Goal: Information Seeking & Learning: Learn about a topic

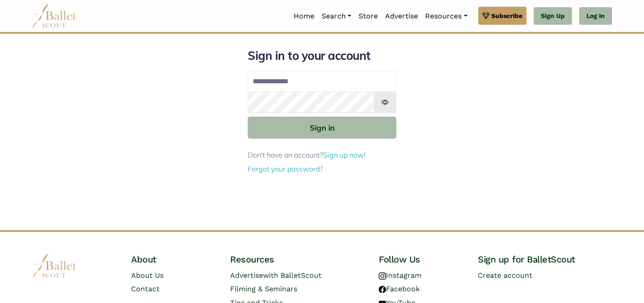
type input "**********"
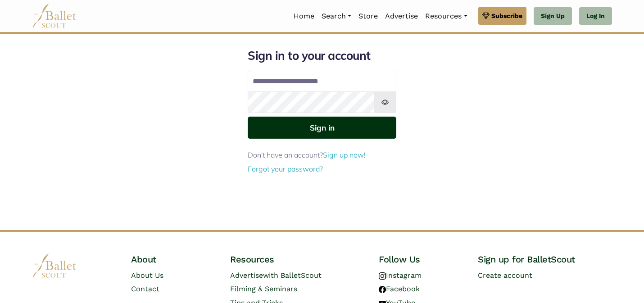
click at [344, 125] on button "Sign in" at bounding box center [322, 128] width 149 height 22
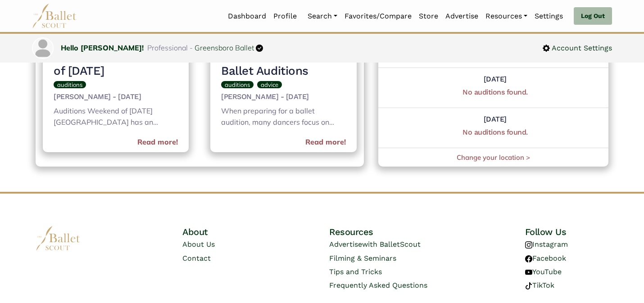
scroll to position [555, 0]
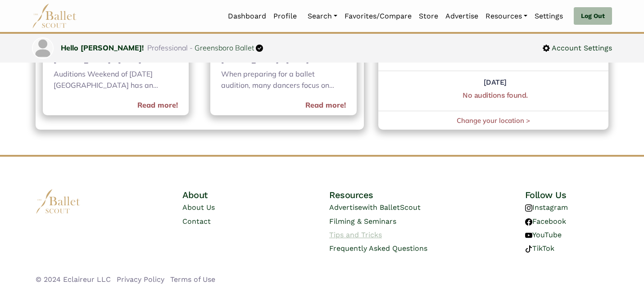
click at [368, 232] on link "Tips and Tricks" at bounding box center [355, 234] width 53 height 9
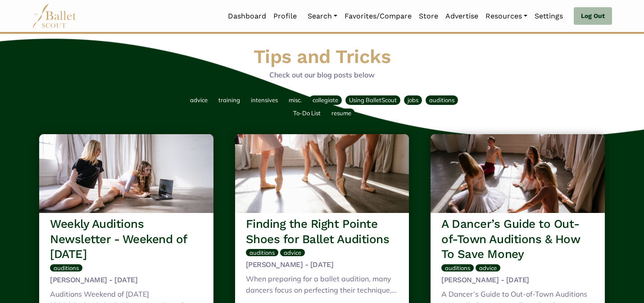
click at [520, 85] on div "advice training intensives misc. collegiate Using BalletScout jobs auditions To…" at bounding box center [321, 107] width 587 height 48
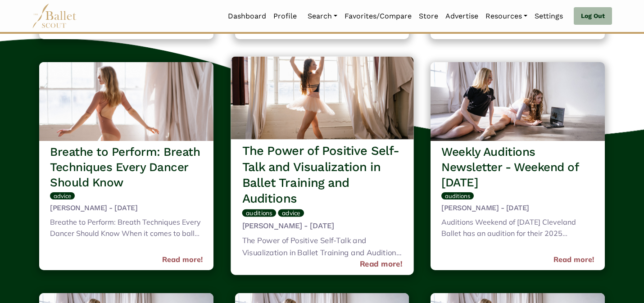
click at [329, 88] on img at bounding box center [321, 97] width 183 height 83
click at [377, 263] on link "Read more!" at bounding box center [380, 264] width 43 height 12
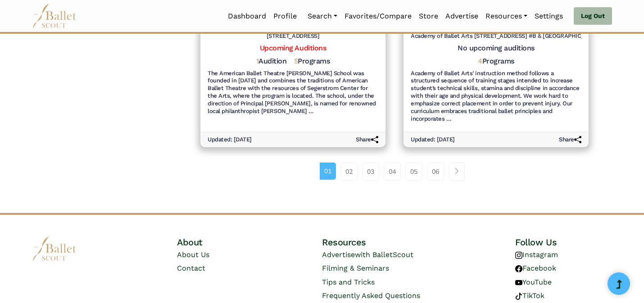
scroll to position [1140, 0]
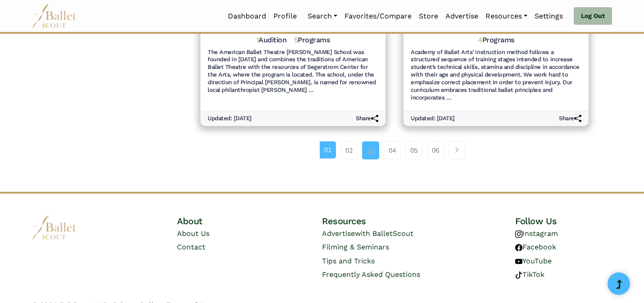
click at [369, 141] on link "03" at bounding box center [370, 150] width 17 height 18
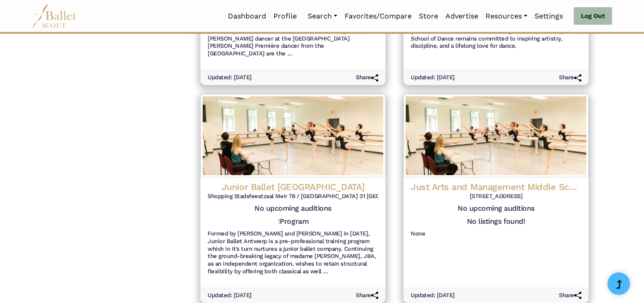
scroll to position [981, 0]
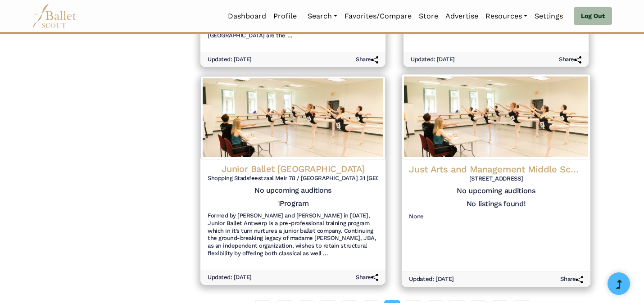
click at [561, 163] on h4 "Just Arts and Management Middle School-JAM on Pointe" at bounding box center [496, 169] width 174 height 12
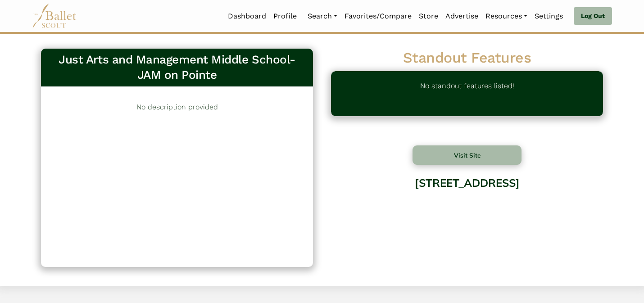
click at [253, 86] on div "Just Arts and Management Middle School-JAM on Pointe" at bounding box center [177, 68] width 272 height 38
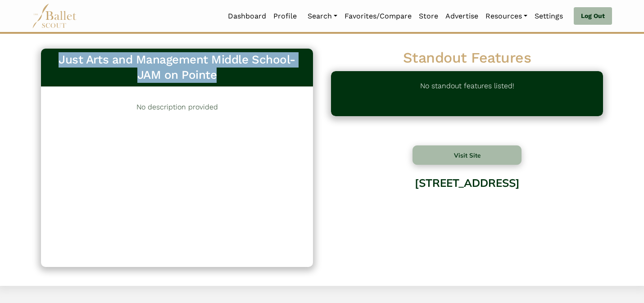
drag, startPoint x: 216, startPoint y: 74, endPoint x: 190, endPoint y: 38, distance: 44.1
click at [190, 38] on div "Just Arts and Management Middle School-JAM on Pointe 1520 No description provid…" at bounding box center [322, 160] width 644 height 252
copy h3 "Just Arts and Management Middle School-JAM on Pointe"
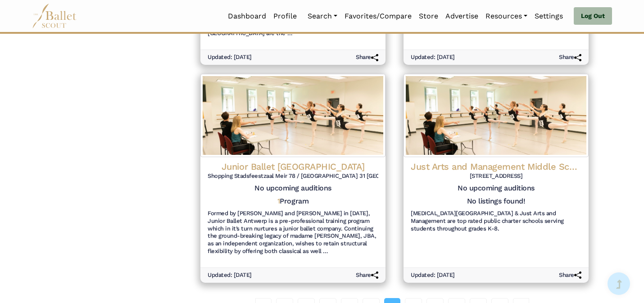
scroll to position [1140, 0]
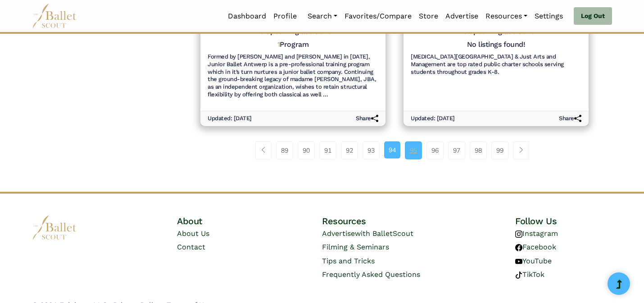
click at [416, 141] on link "95" at bounding box center [413, 150] width 17 height 18
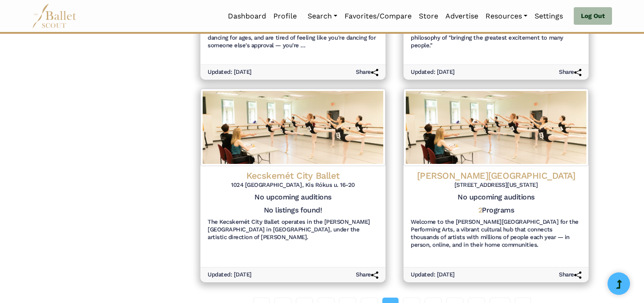
scroll to position [1117, 0]
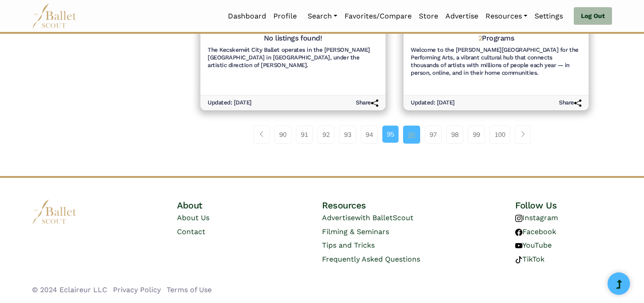
click at [406, 138] on link "96" at bounding box center [411, 135] width 17 height 18
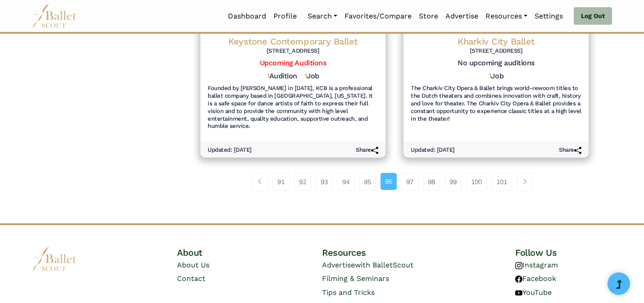
scroll to position [1117, 0]
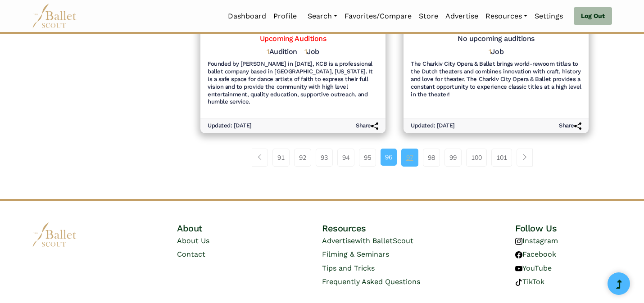
click at [407, 149] on link "97" at bounding box center [409, 158] width 17 height 18
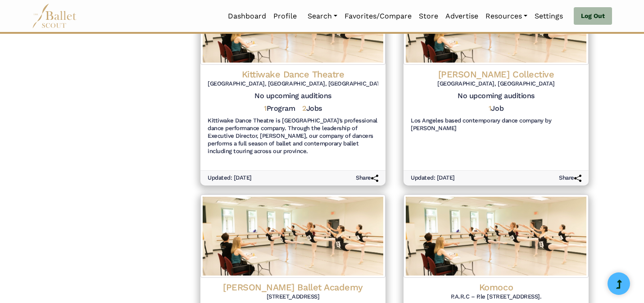
scroll to position [1140, 0]
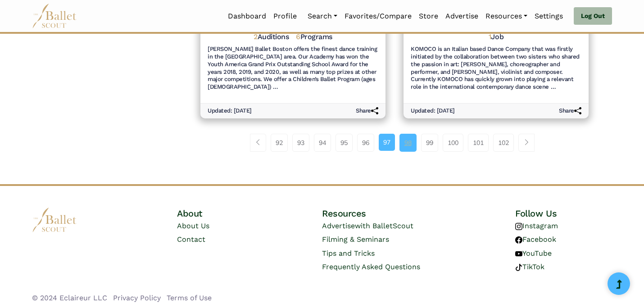
click at [409, 136] on link "98" at bounding box center [407, 143] width 17 height 18
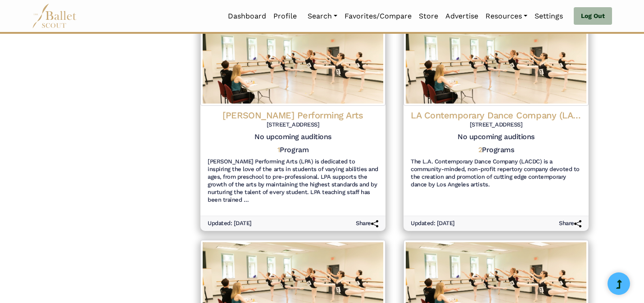
scroll to position [1132, 0]
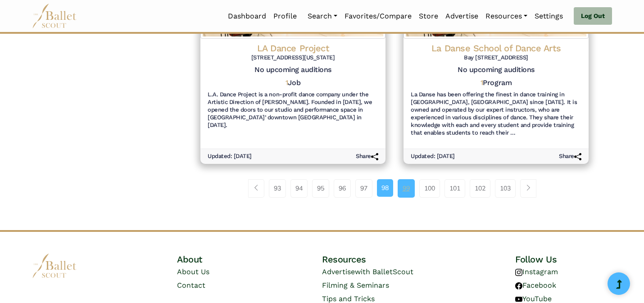
click at [406, 179] on link "99" at bounding box center [405, 188] width 17 height 18
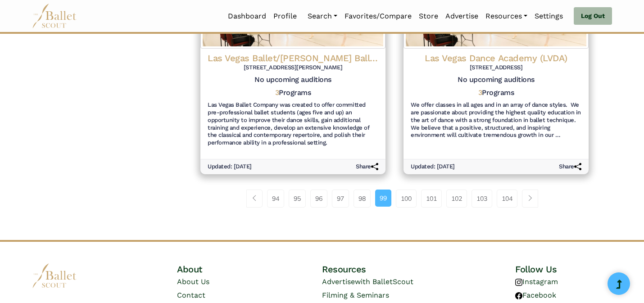
scroll to position [1147, 0]
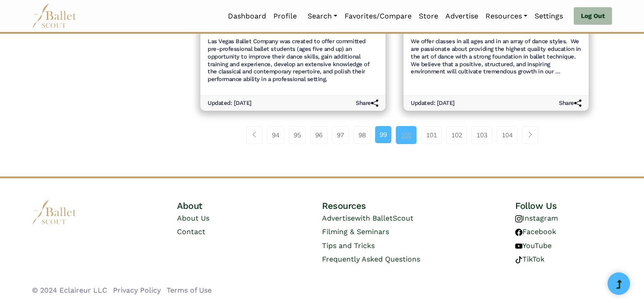
click at [407, 138] on link "100" at bounding box center [406, 135] width 21 height 18
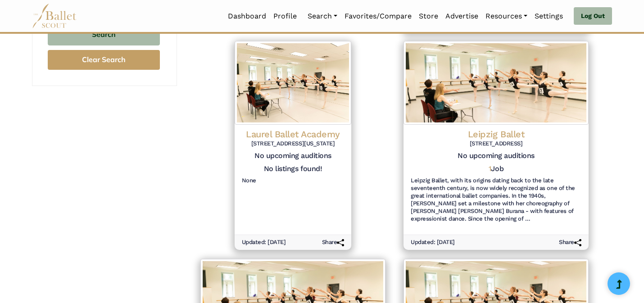
scroll to position [375, 0]
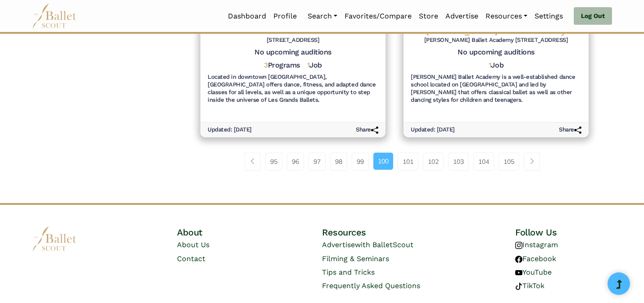
scroll to position [1124, 0]
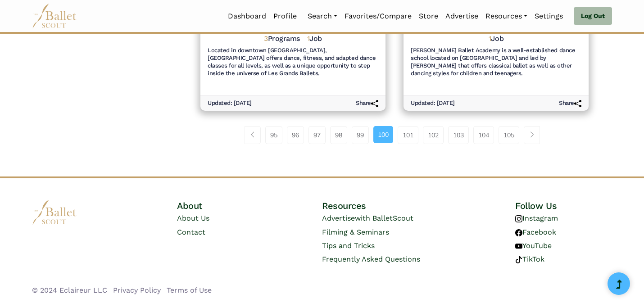
click at [396, 135] on li "100" at bounding box center [386, 135] width 24 height 18
click at [401, 139] on link "101" at bounding box center [407, 135] width 21 height 18
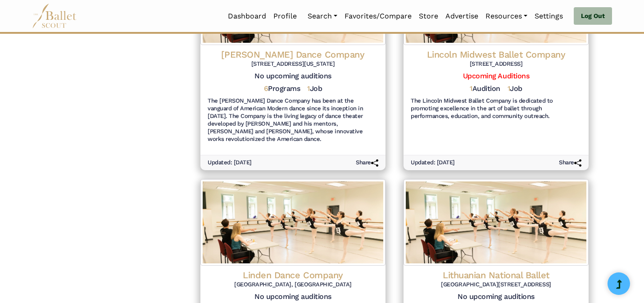
scroll to position [1124, 0]
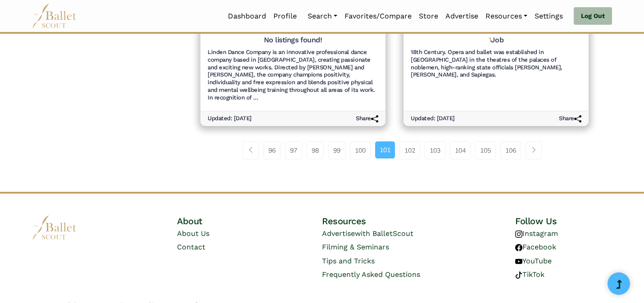
click at [401, 141] on link "102" at bounding box center [409, 150] width 21 height 18
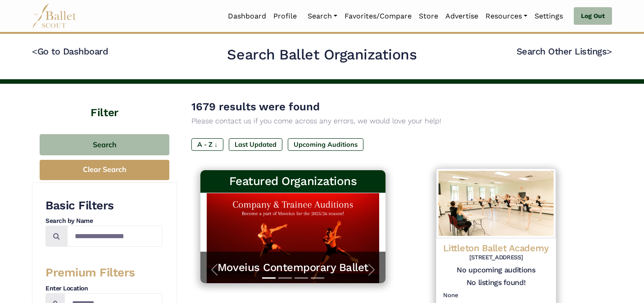
click at [451, 194] on img at bounding box center [496, 204] width 120 height 70
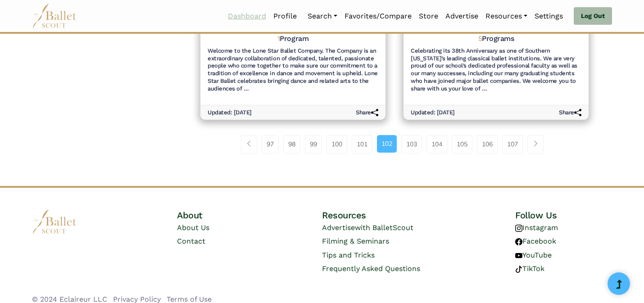
scroll to position [1079, 0]
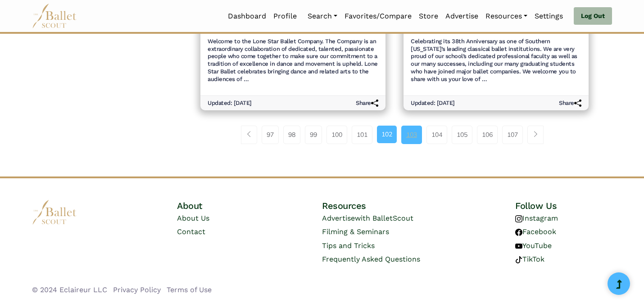
click at [412, 135] on link "103" at bounding box center [411, 135] width 21 height 18
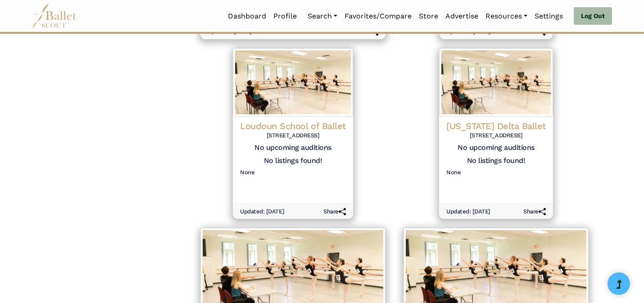
scroll to position [814, 0]
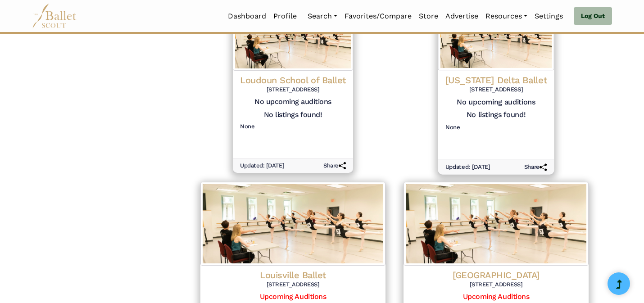
click at [485, 111] on div "No listings found!" at bounding box center [495, 117] width 101 height 13
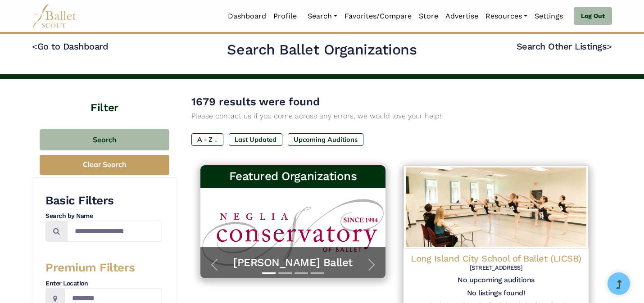
scroll to position [0, 0]
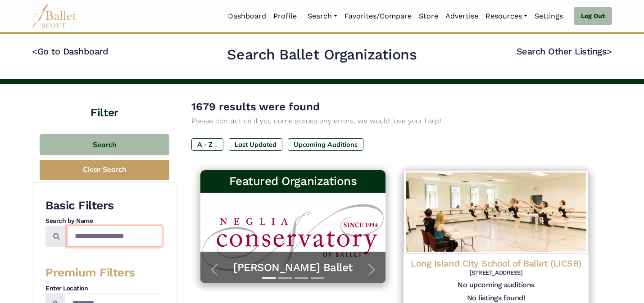
click at [91, 237] on input "Search by names..." at bounding box center [114, 236] width 95 height 21
type input "*********"
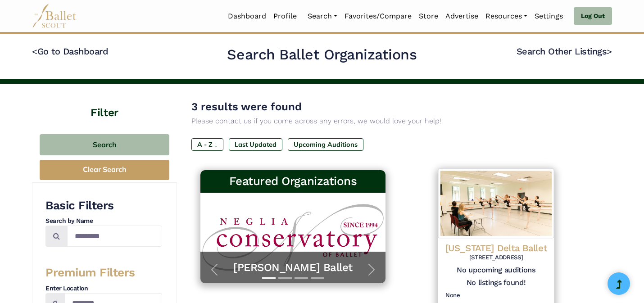
click at [492, 211] on img at bounding box center [496, 204] width 116 height 70
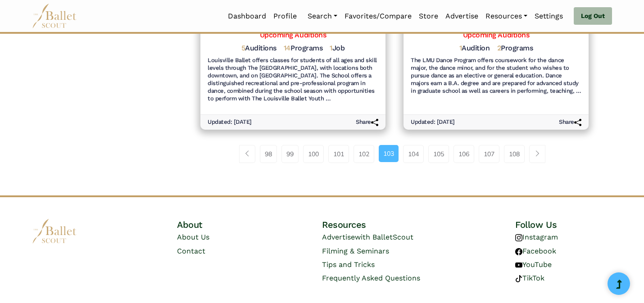
scroll to position [1117, 0]
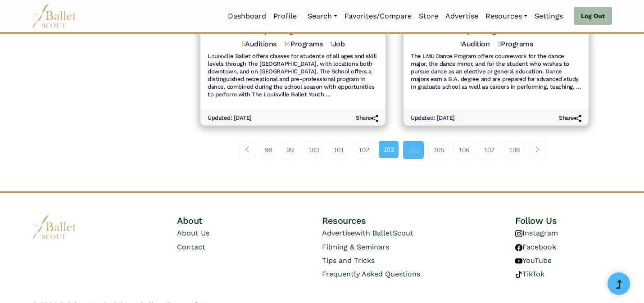
click at [418, 141] on link "104" at bounding box center [413, 150] width 21 height 18
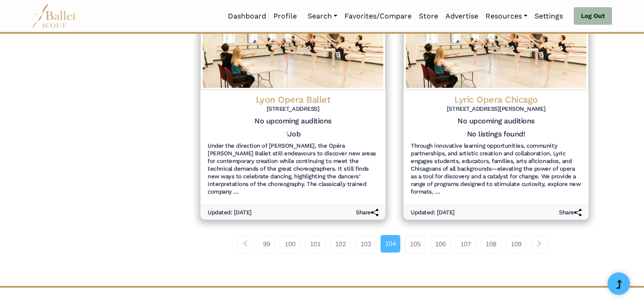
scroll to position [1050, 0]
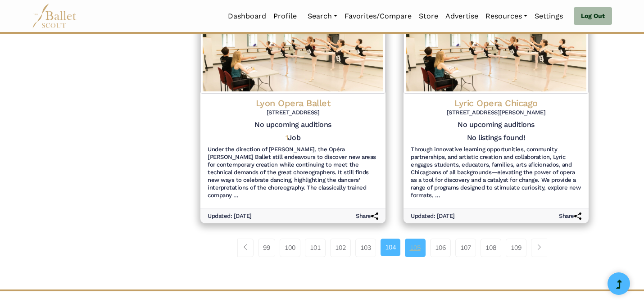
click at [415, 243] on link "105" at bounding box center [415, 248] width 21 height 18
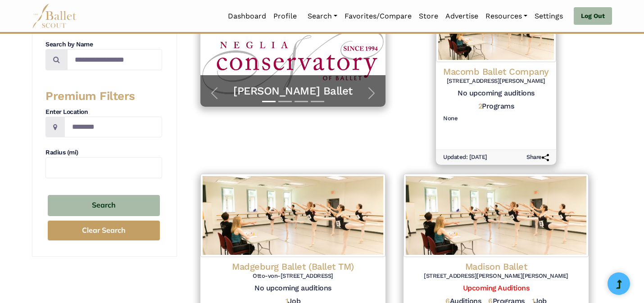
scroll to position [159, 0]
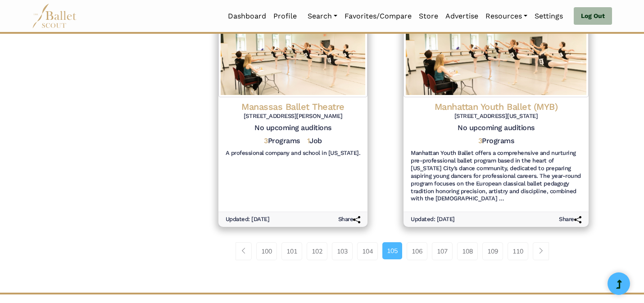
scroll to position [1014, 0]
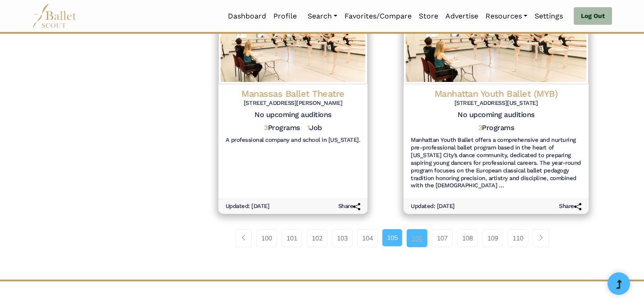
click at [418, 230] on link "106" at bounding box center [416, 238] width 21 height 18
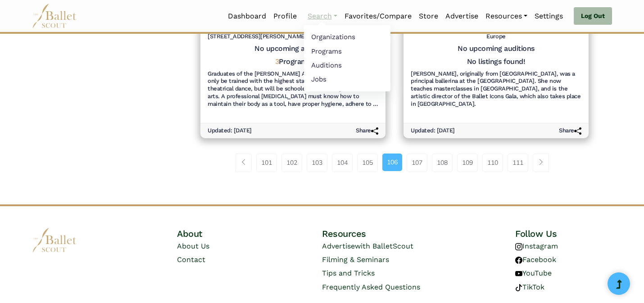
scroll to position [1094, 0]
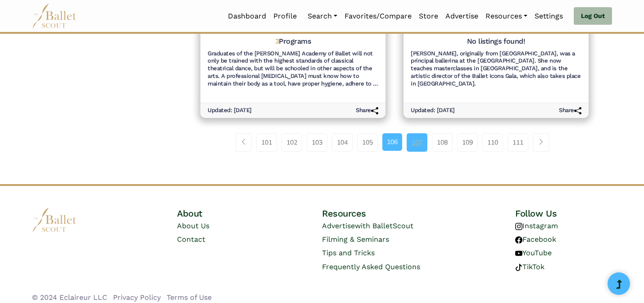
click at [416, 137] on link "107" at bounding box center [416, 142] width 21 height 18
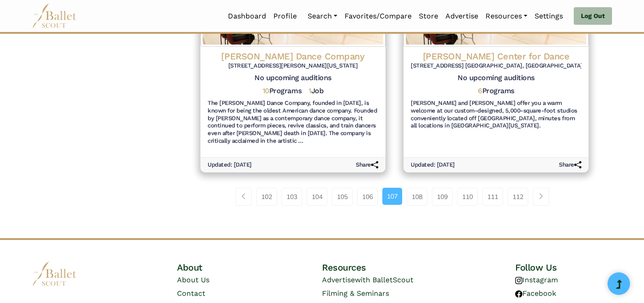
scroll to position [1140, 0]
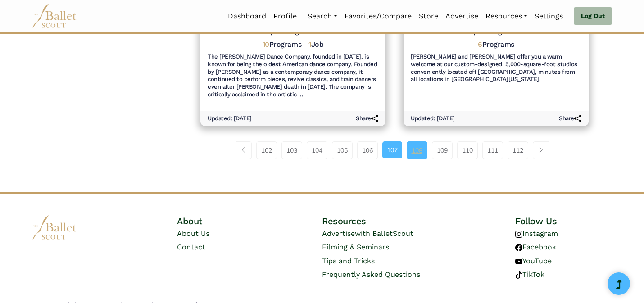
click at [419, 141] on link "108" at bounding box center [416, 150] width 21 height 18
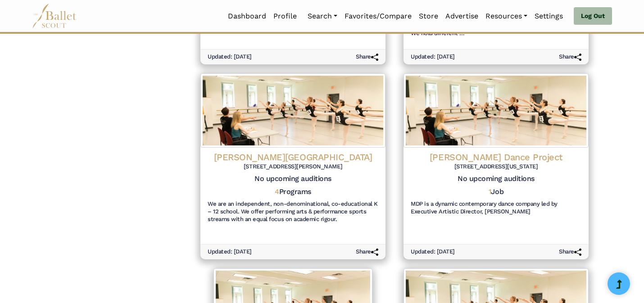
scroll to position [1028, 0]
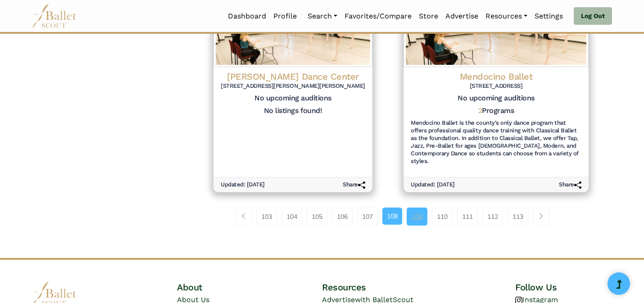
click at [417, 208] on link "109" at bounding box center [416, 217] width 21 height 18
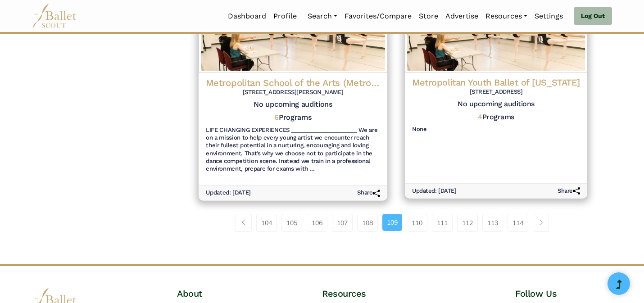
scroll to position [1050, 0]
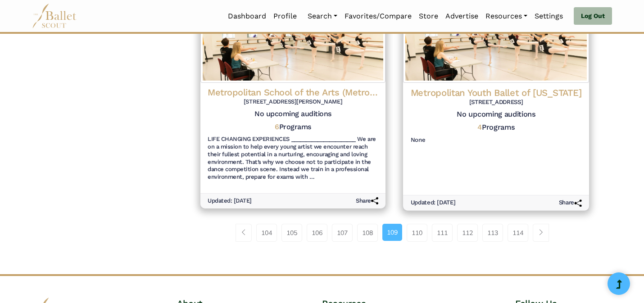
click at [485, 90] on h4 "Metropolitan Youth Ballet of [US_STATE]" at bounding box center [496, 92] width 171 height 12
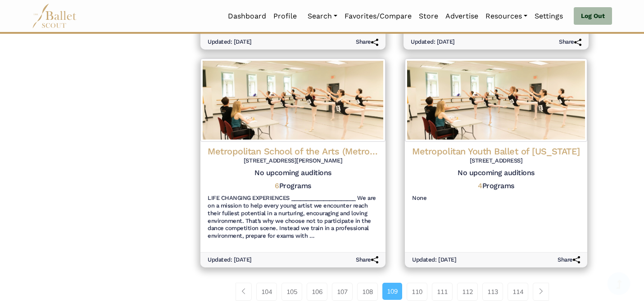
scroll to position [1050, 0]
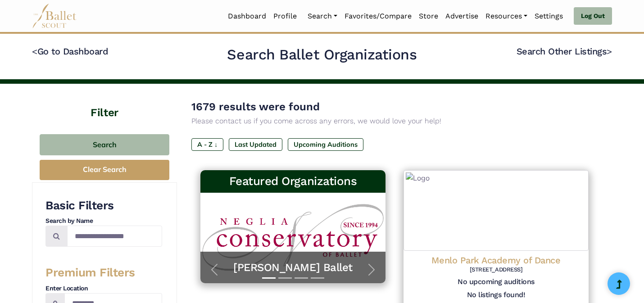
scroll to position [1050, 0]
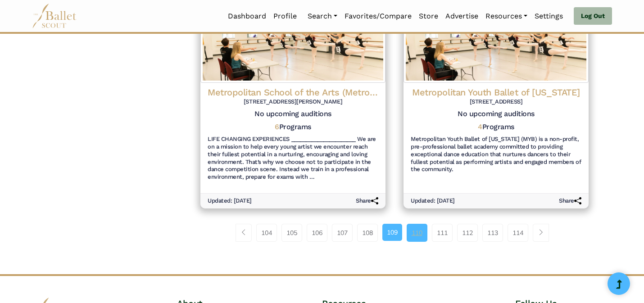
click at [414, 230] on link "110" at bounding box center [416, 233] width 21 height 18
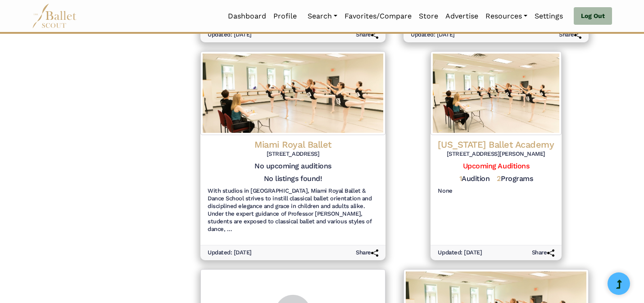
scroll to position [570, 0]
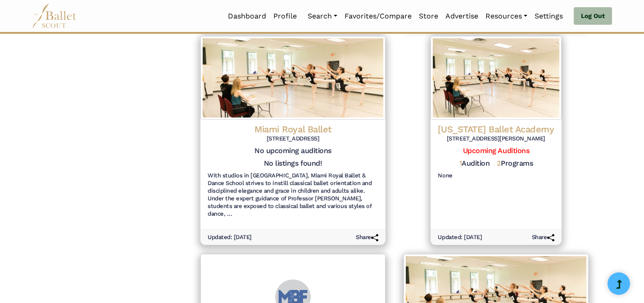
click at [155, 147] on div "Filter Search Clear Search Basic Filters Search by Name Premium Filters Enter L…" at bounding box center [104, 134] width 145 height 1240
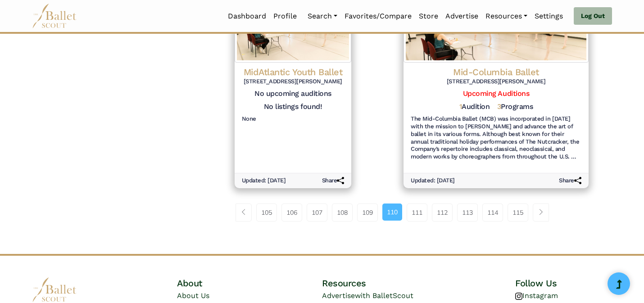
scroll to position [1042, 0]
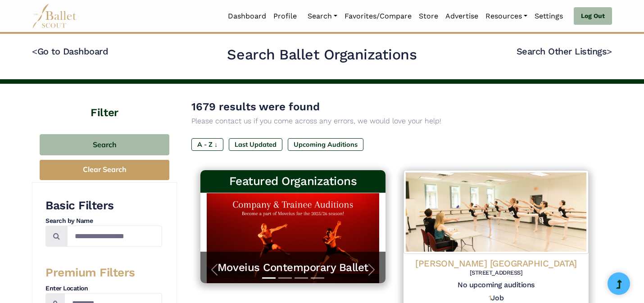
scroll to position [1042, 0]
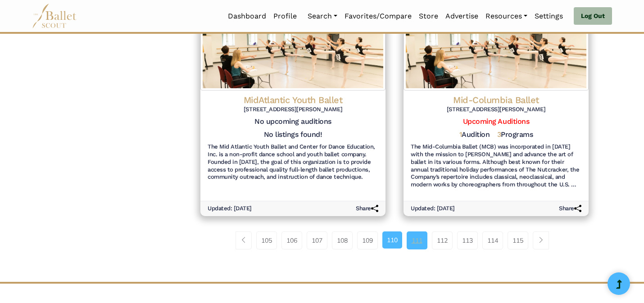
click at [416, 231] on link "111" at bounding box center [416, 240] width 21 height 18
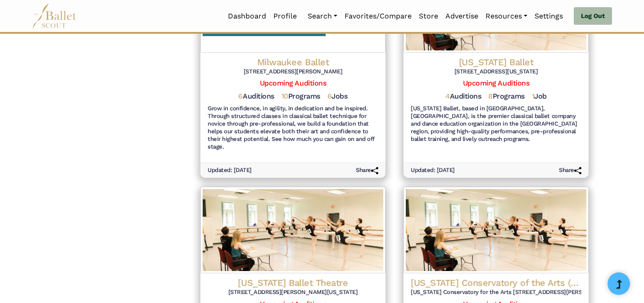
scroll to position [1140, 0]
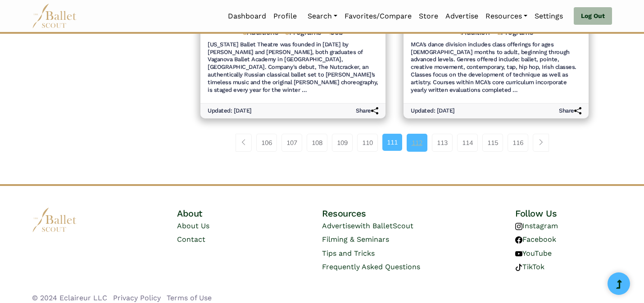
click at [419, 147] on link "112" at bounding box center [416, 143] width 21 height 18
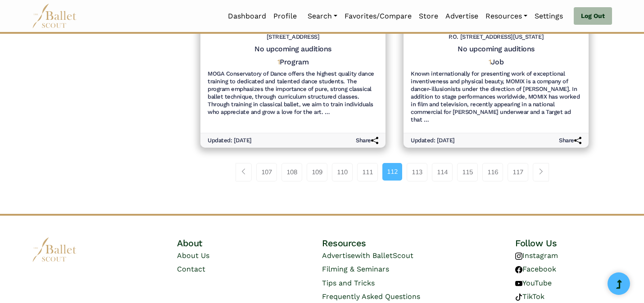
scroll to position [1140, 0]
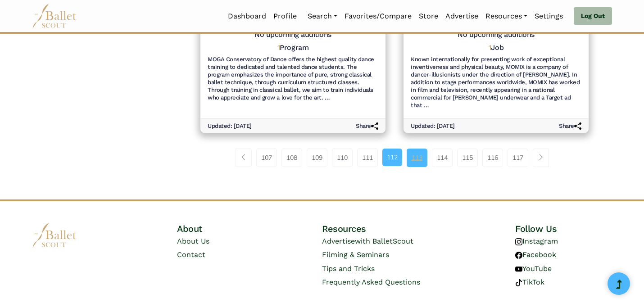
click at [418, 149] on link "113" at bounding box center [416, 158] width 21 height 18
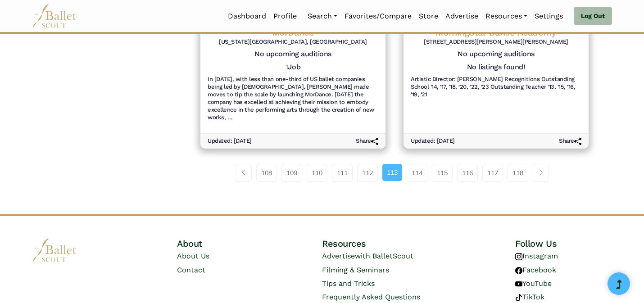
scroll to position [1124, 0]
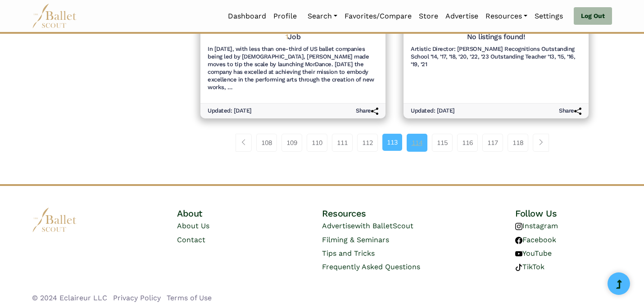
click at [418, 137] on link "114" at bounding box center [416, 143] width 21 height 18
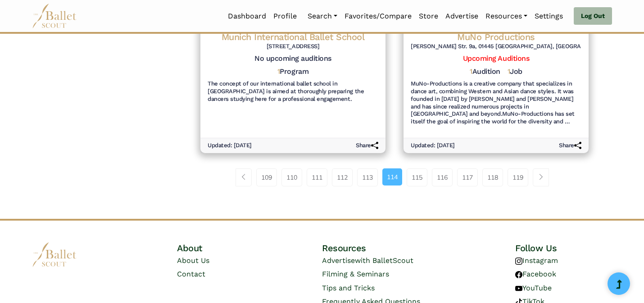
scroll to position [1132, 0]
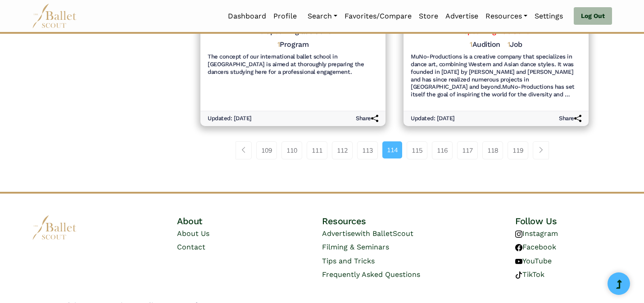
click at [418, 141] on link "115" at bounding box center [416, 150] width 21 height 18
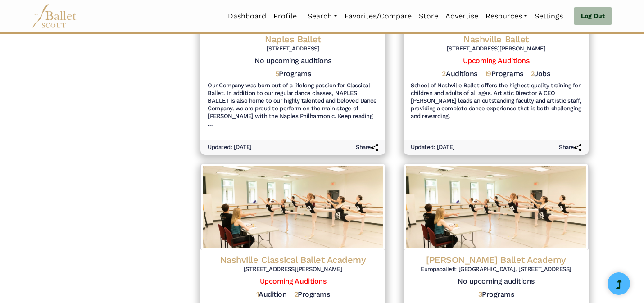
scroll to position [1102, 0]
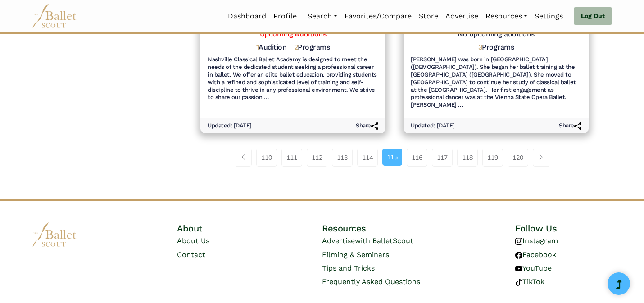
click at [418, 149] on link "116" at bounding box center [416, 158] width 21 height 18
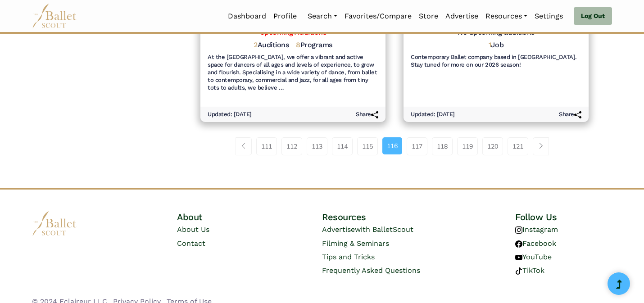
scroll to position [1124, 0]
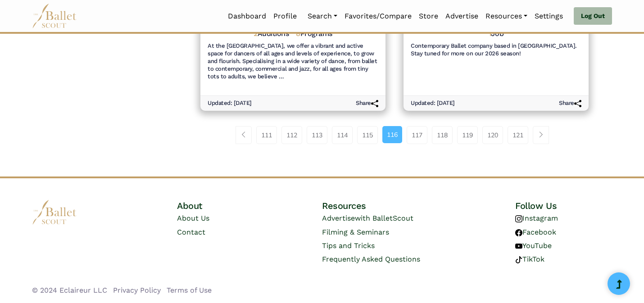
click at [418, 137] on link "117" at bounding box center [416, 135] width 21 height 18
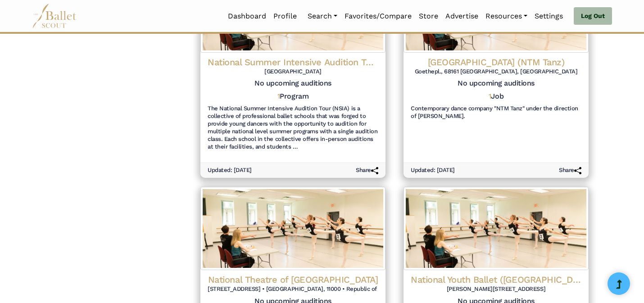
scroll to position [1140, 0]
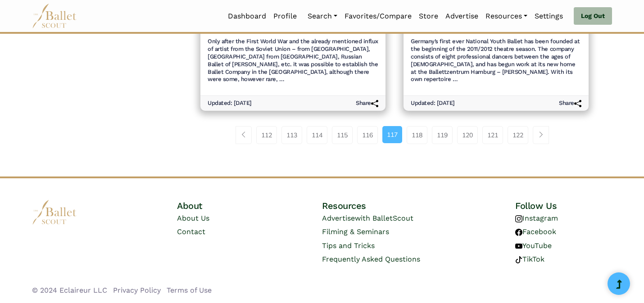
click at [418, 137] on link "118" at bounding box center [416, 135] width 21 height 18
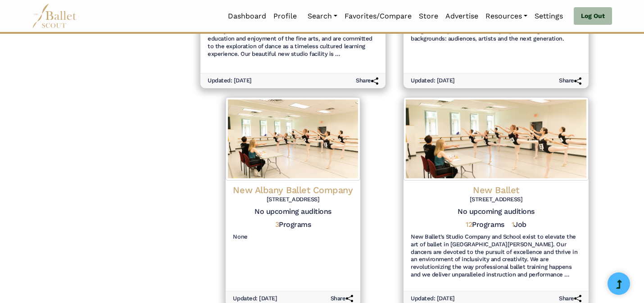
scroll to position [991, 0]
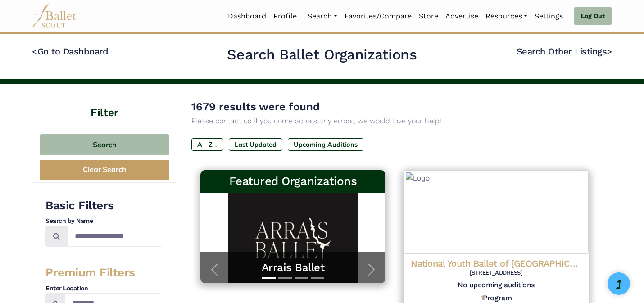
scroll to position [991, 0]
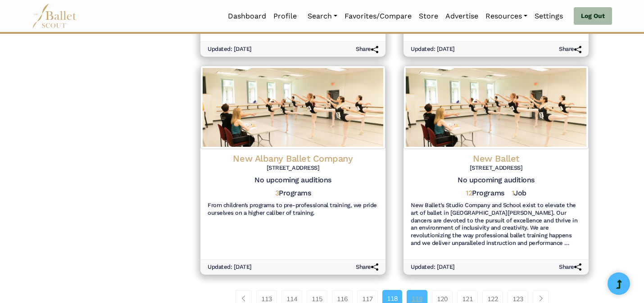
click at [424, 290] on link "119" at bounding box center [416, 299] width 21 height 18
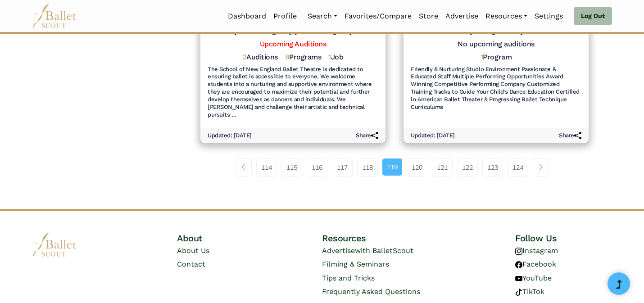
scroll to position [1140, 0]
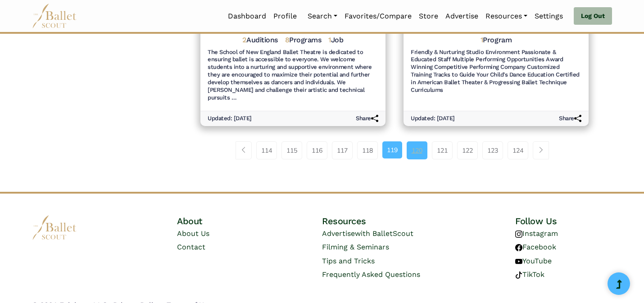
click at [417, 141] on link "120" at bounding box center [416, 150] width 21 height 18
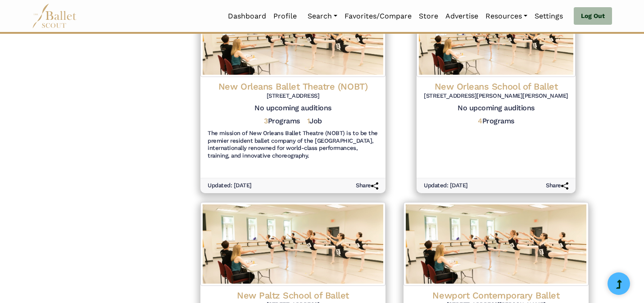
scroll to position [807, 0]
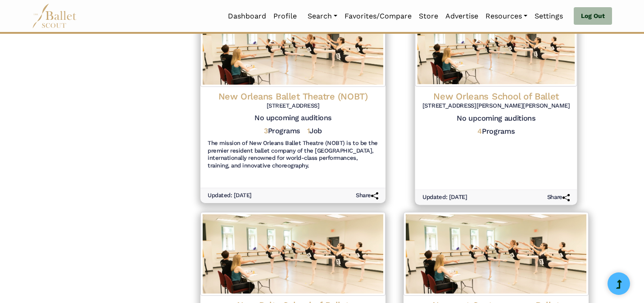
click at [512, 144] on div "New Orleans School of Ballet 717 Adams St NOLA 70118 No upcoming auditions 4 Pr…" at bounding box center [496, 115] width 162 height 59
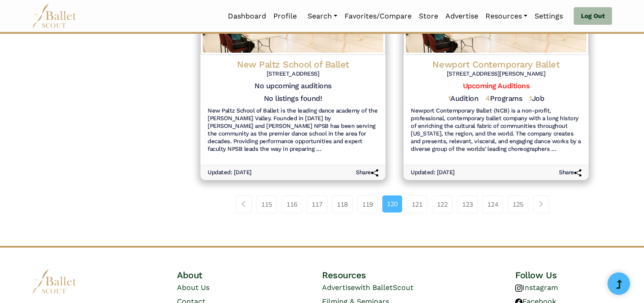
scroll to position [1092, 0]
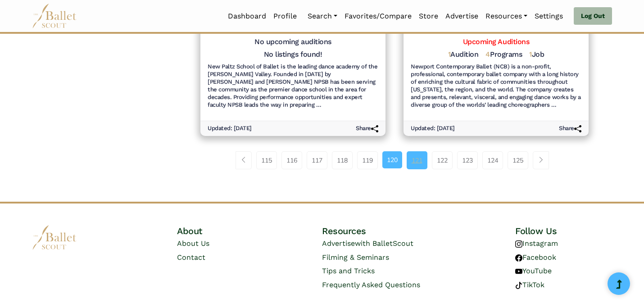
click at [422, 158] on link "121" at bounding box center [416, 160] width 21 height 18
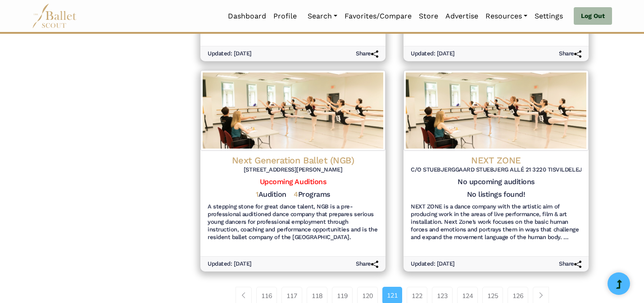
scroll to position [970, 0]
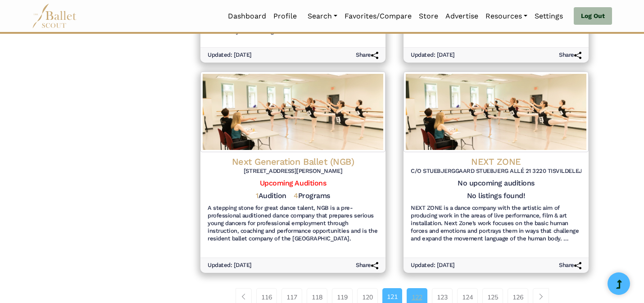
click at [415, 297] on link "122" at bounding box center [416, 297] width 21 height 18
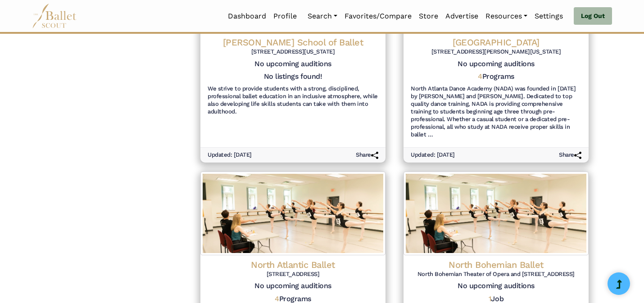
scroll to position [1110, 0]
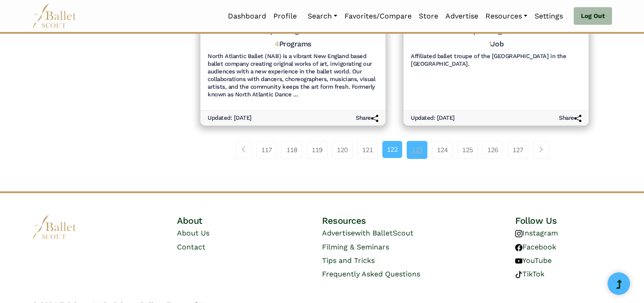
click at [413, 141] on link "123" at bounding box center [416, 150] width 21 height 18
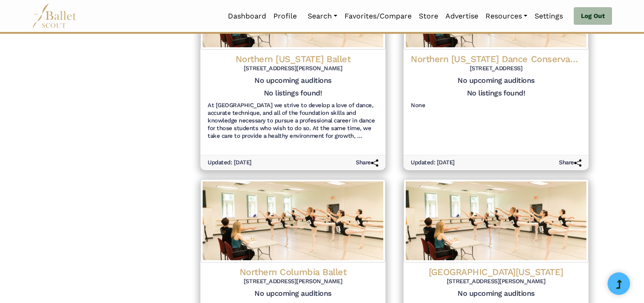
scroll to position [1117, 0]
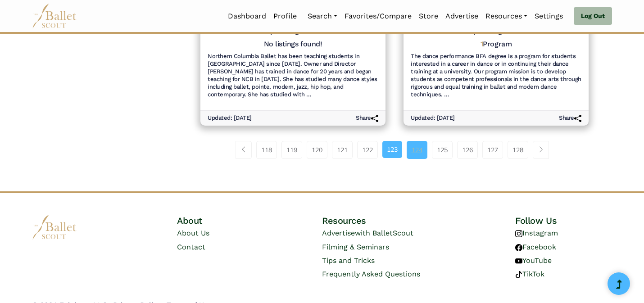
click at [419, 141] on link "124" at bounding box center [416, 150] width 21 height 18
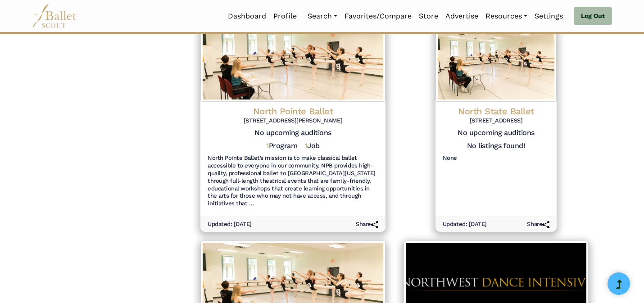
scroll to position [1086, 0]
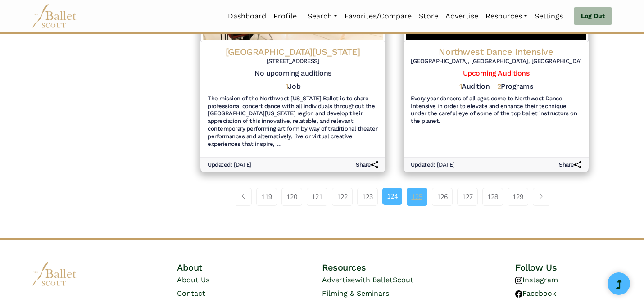
click at [419, 193] on link "125" at bounding box center [416, 197] width 21 height 18
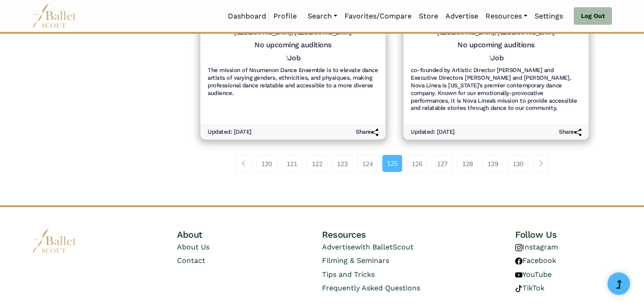
scroll to position [1124, 0]
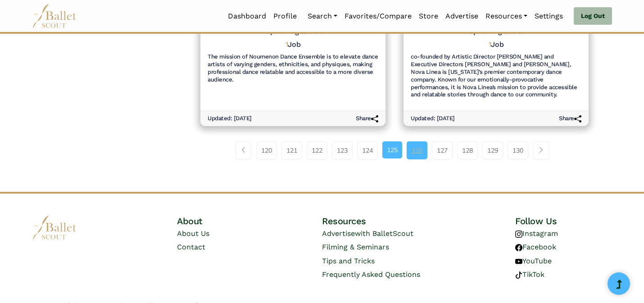
click at [423, 141] on link "126" at bounding box center [416, 150] width 21 height 18
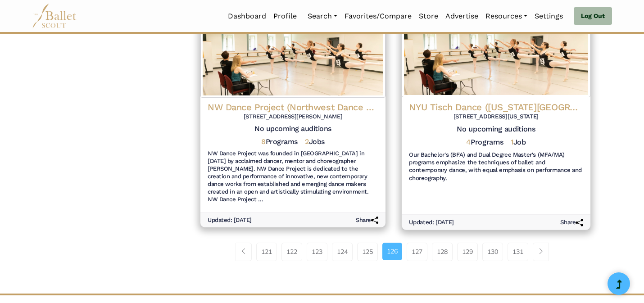
scroll to position [1042, 0]
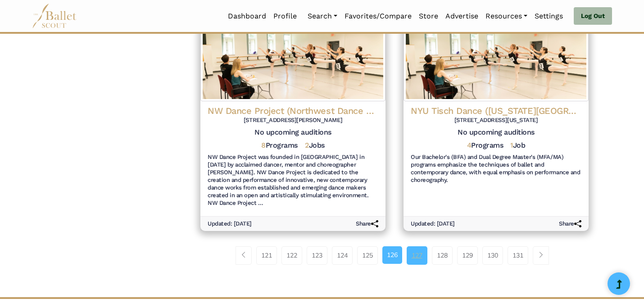
click at [410, 246] on link "127" at bounding box center [416, 255] width 21 height 18
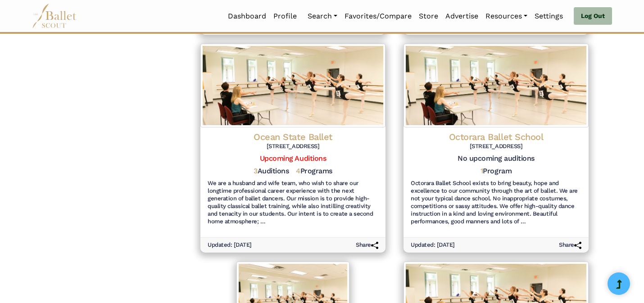
scroll to position [855, 0]
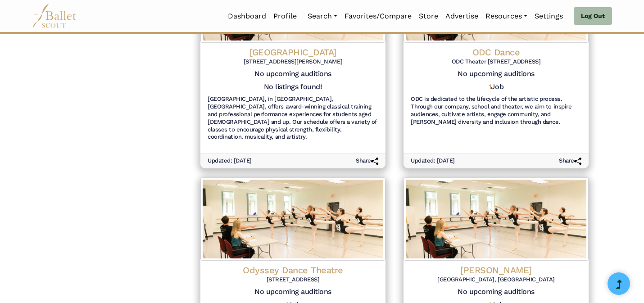
scroll to position [1132, 0]
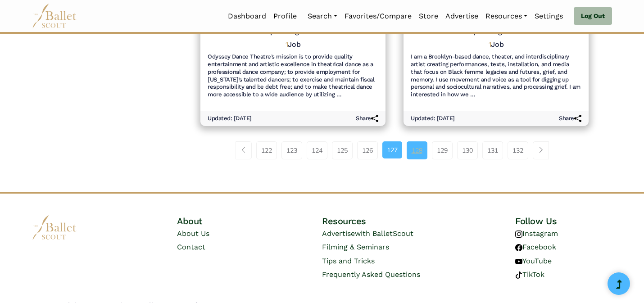
click at [423, 141] on link "128" at bounding box center [416, 150] width 21 height 18
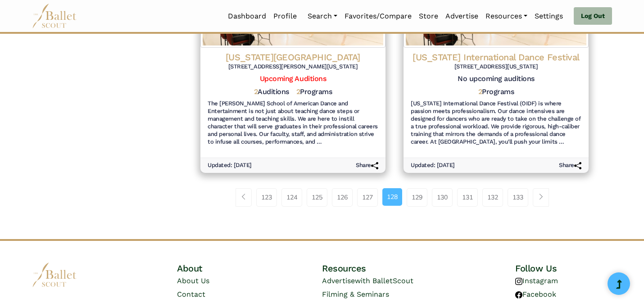
scroll to position [1122, 0]
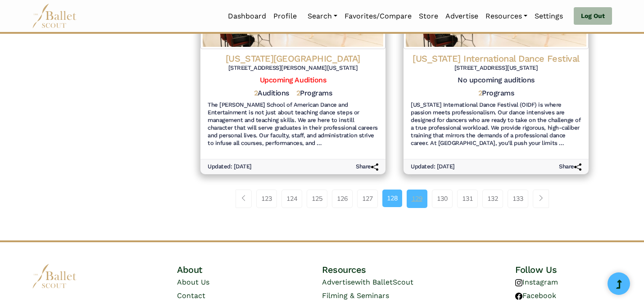
click at [409, 190] on link "129" at bounding box center [416, 199] width 21 height 18
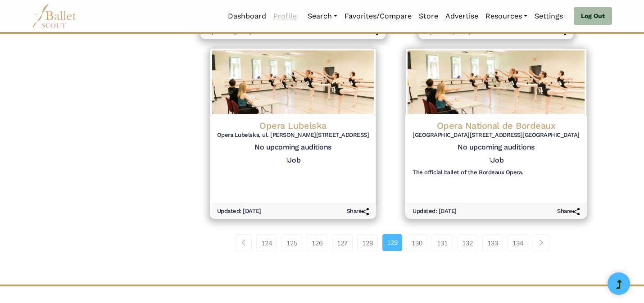
scroll to position [927, 0]
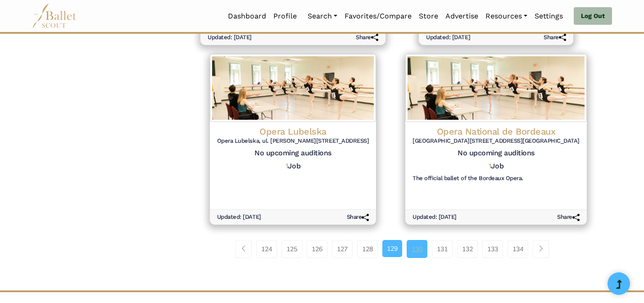
click at [420, 253] on link "130" at bounding box center [416, 249] width 21 height 18
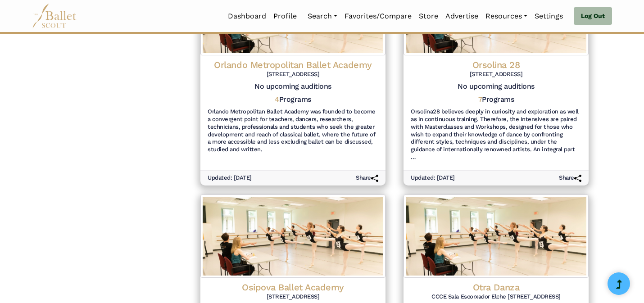
scroll to position [1132, 0]
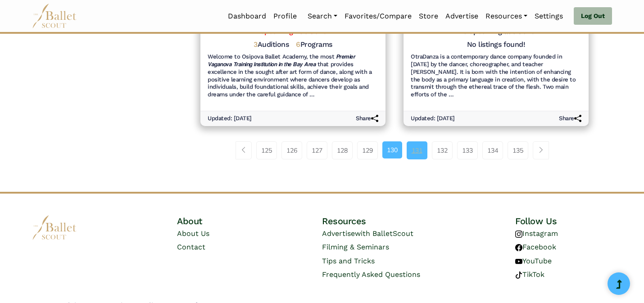
click at [420, 141] on link "131" at bounding box center [416, 150] width 21 height 18
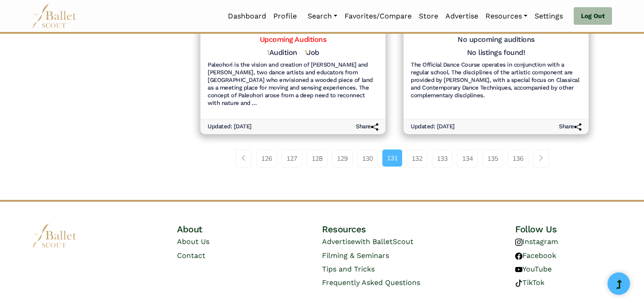
scroll to position [1124, 0]
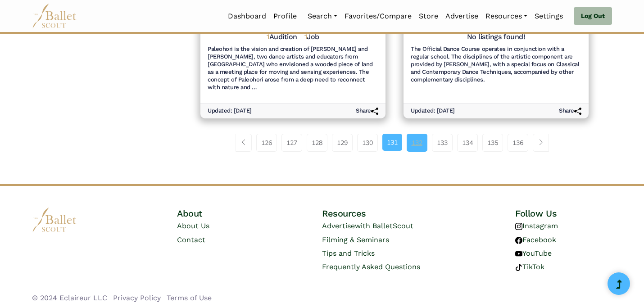
click at [422, 137] on link "132" at bounding box center [416, 143] width 21 height 18
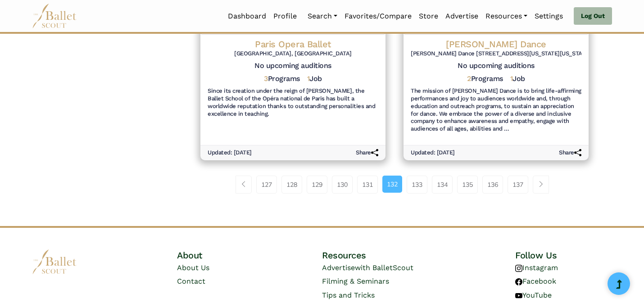
scroll to position [1140, 0]
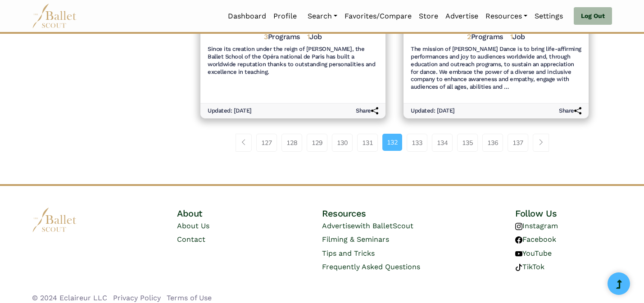
click at [422, 137] on link "133" at bounding box center [416, 143] width 21 height 18
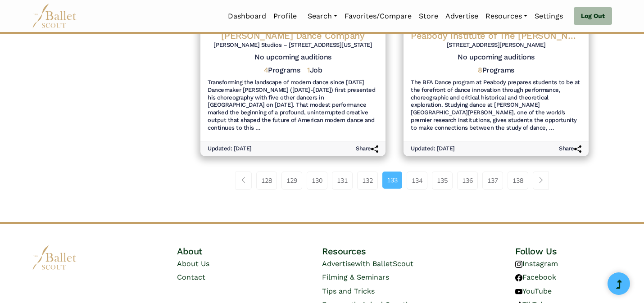
scroll to position [1124, 0]
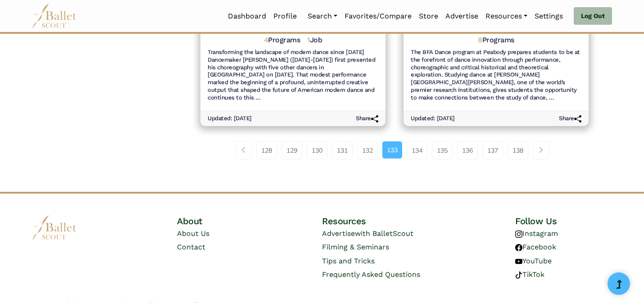
click at [422, 141] on link "134" at bounding box center [416, 150] width 21 height 18
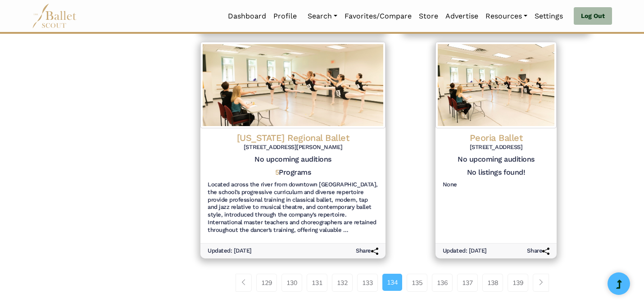
scroll to position [1050, 0]
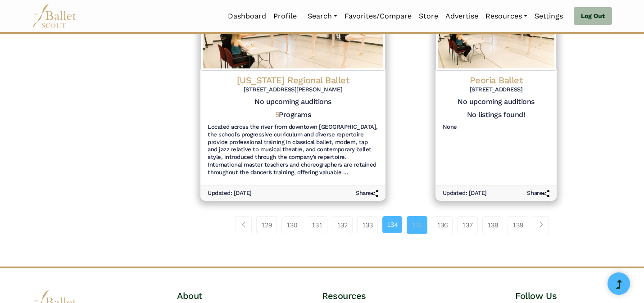
click at [414, 216] on link "135" at bounding box center [416, 225] width 21 height 18
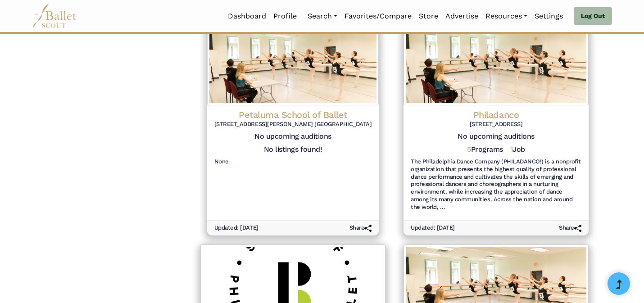
scroll to position [855, 0]
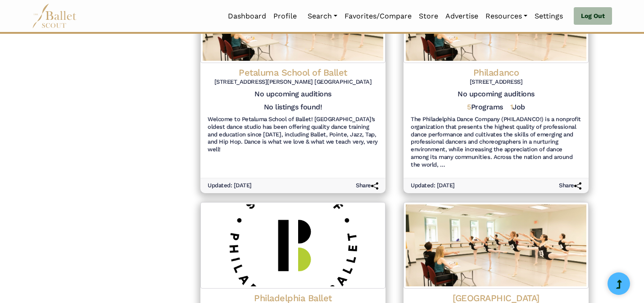
scroll to position [1140, 0]
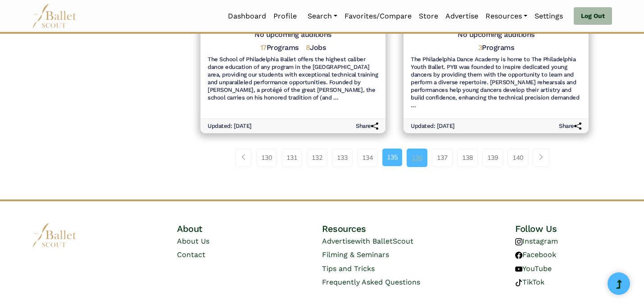
click at [416, 149] on link "136" at bounding box center [416, 158] width 21 height 18
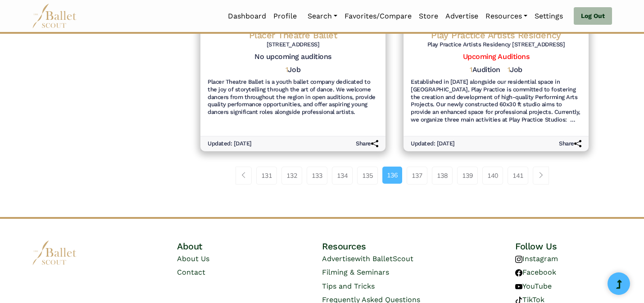
scroll to position [1140, 0]
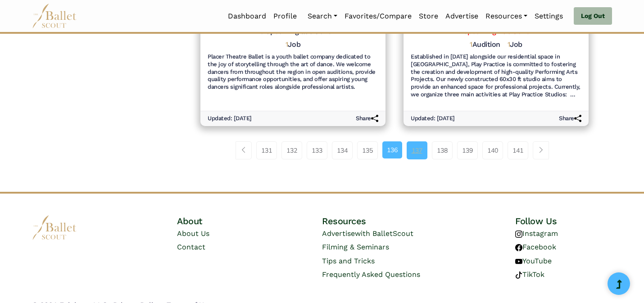
click at [416, 141] on link "137" at bounding box center [416, 150] width 21 height 18
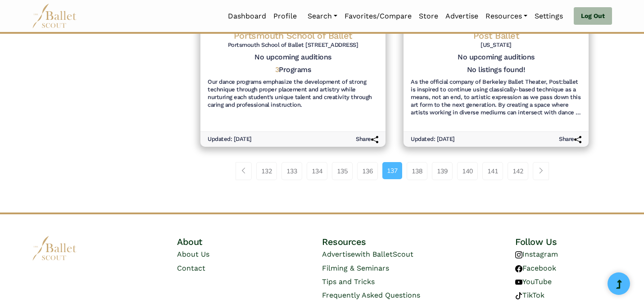
scroll to position [1124, 0]
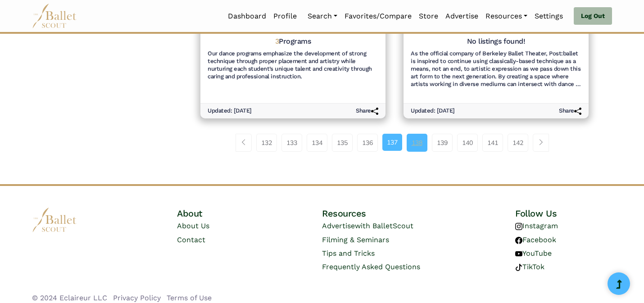
click at [416, 135] on link "138" at bounding box center [416, 143] width 21 height 18
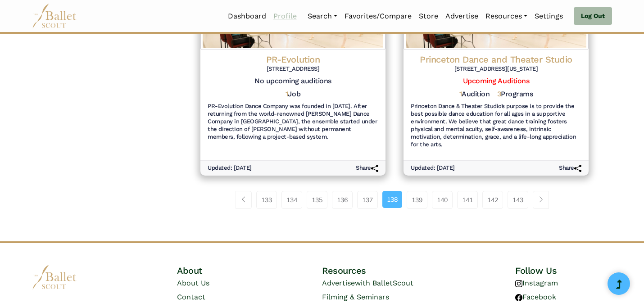
scroll to position [1117, 0]
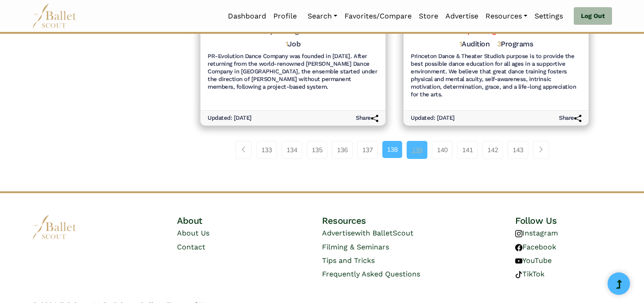
click at [418, 141] on link "139" at bounding box center [416, 150] width 21 height 18
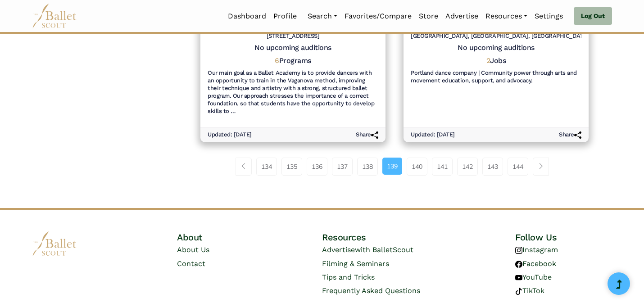
scroll to position [1110, 0]
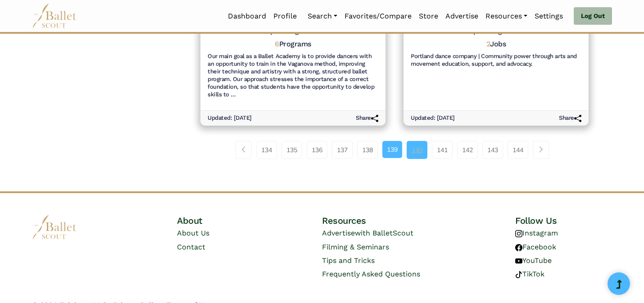
click at [419, 141] on link "140" at bounding box center [416, 150] width 21 height 18
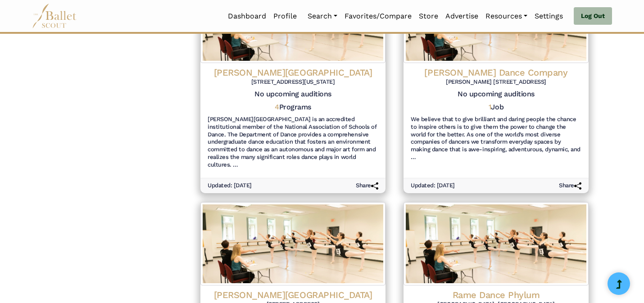
scroll to position [1140, 0]
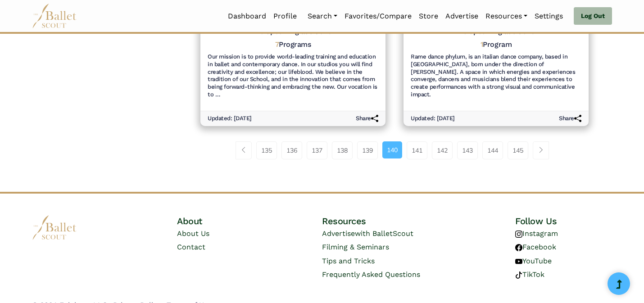
click at [419, 141] on link "141" at bounding box center [416, 150] width 21 height 18
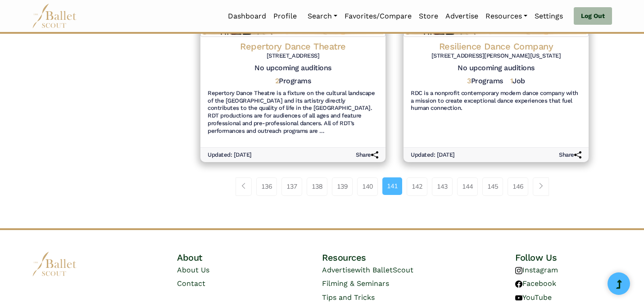
scroll to position [1132, 0]
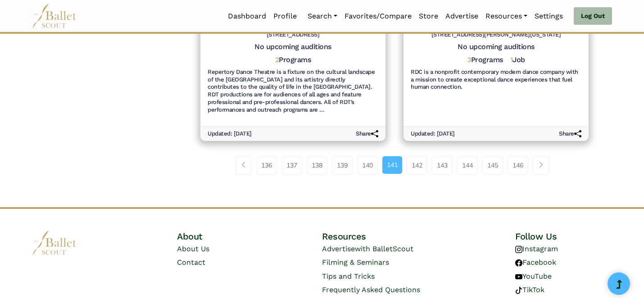
click at [419, 156] on link "142" at bounding box center [416, 165] width 21 height 18
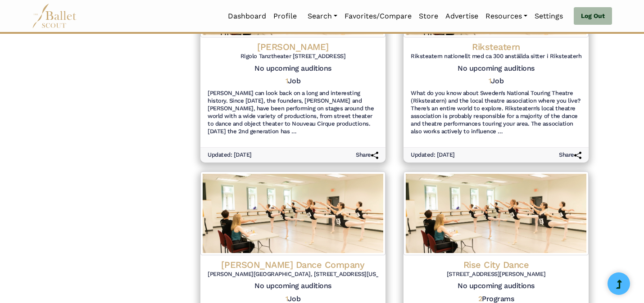
scroll to position [1110, 0]
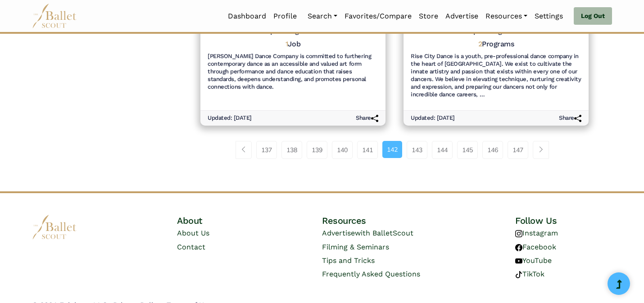
click at [419, 141] on link "143" at bounding box center [416, 150] width 21 height 18
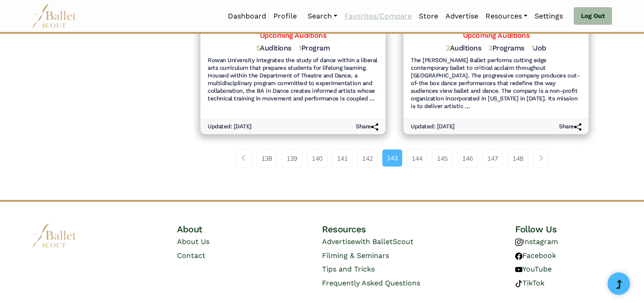
scroll to position [1068, 0]
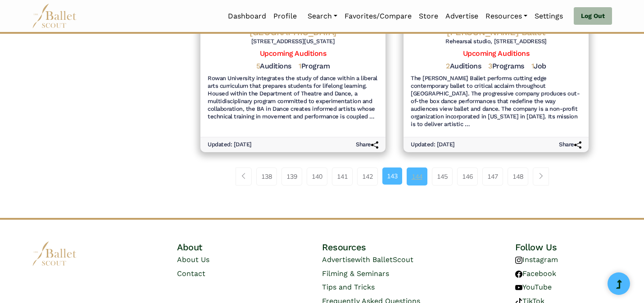
click at [416, 171] on link "144" at bounding box center [416, 176] width 21 height 18
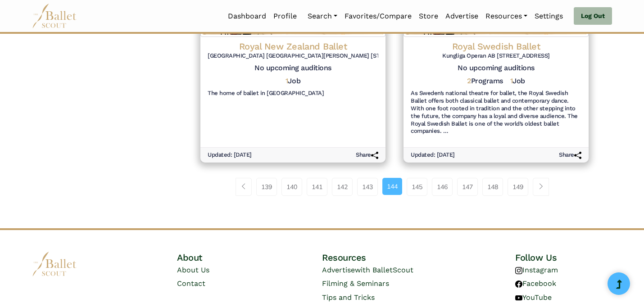
scroll to position [1132, 0]
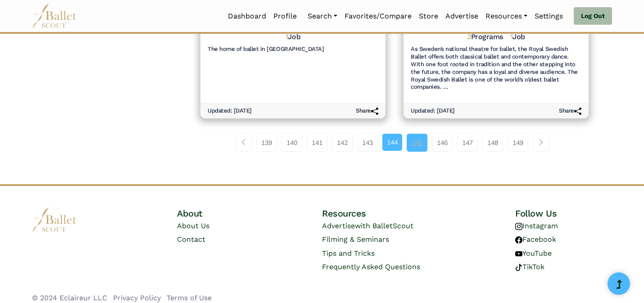
click at [411, 139] on link "145" at bounding box center [416, 143] width 21 height 18
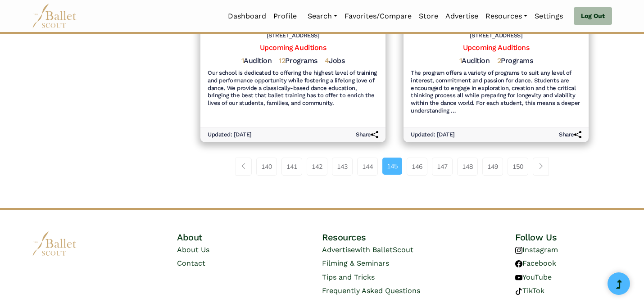
scroll to position [1140, 0]
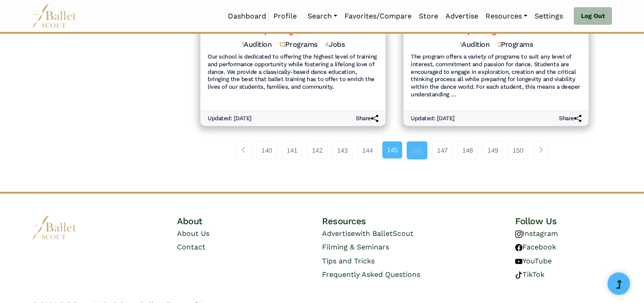
click at [420, 144] on link "146" at bounding box center [416, 150] width 21 height 18
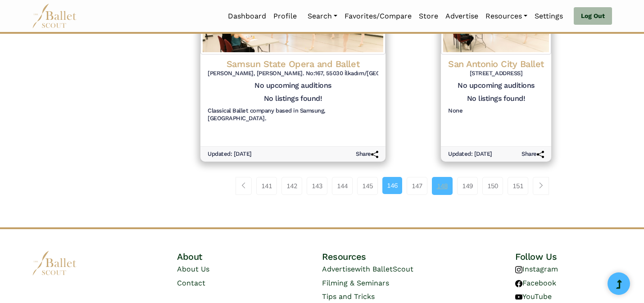
scroll to position [1040, 0]
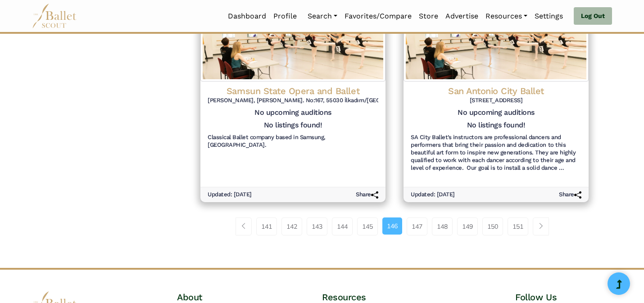
scroll to position [1034, 0]
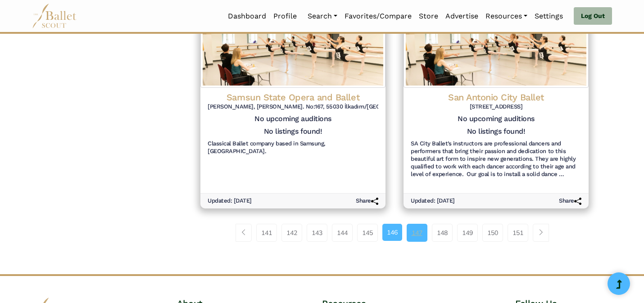
click at [418, 229] on link "147" at bounding box center [416, 233] width 21 height 18
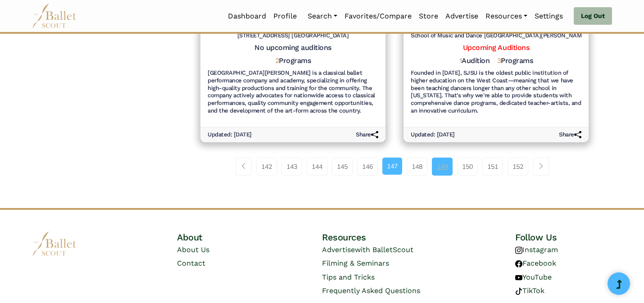
scroll to position [1122, 0]
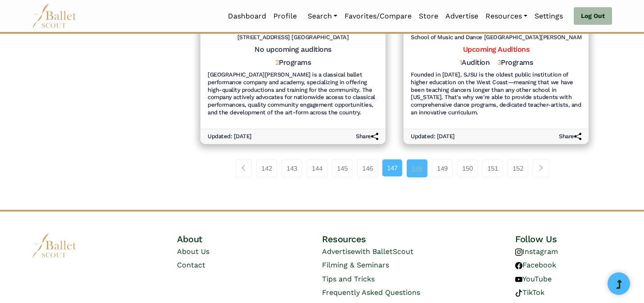
click at [417, 159] on link "148" at bounding box center [416, 168] width 21 height 18
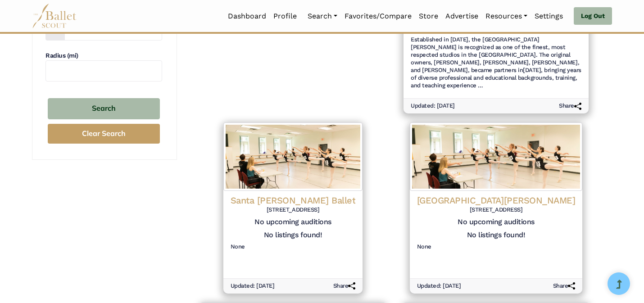
scroll to position [285, 0]
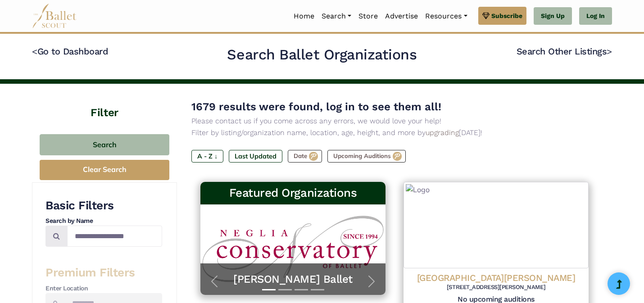
scroll to position [284, 0]
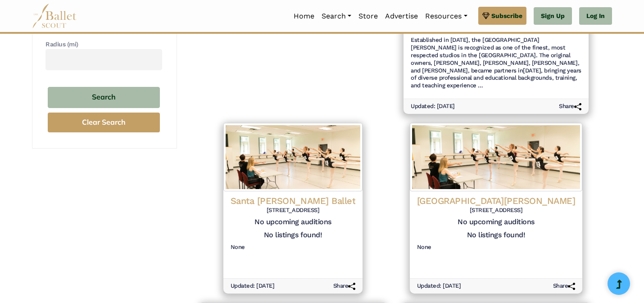
click at [314, 56] on div "Featured Organizations [PERSON_NAME] Ballet YEAR-ROUND APPLICATIONS OPEN Discov…" at bounding box center [292, 6] width 203 height 226
click at [338, 72] on div "Featured Organizations [PERSON_NAME] Ballet YEAR-ROUND APPLICATIONS OPEN Discov…" at bounding box center [292, 6] width 203 height 226
